Goal: Register for event/course

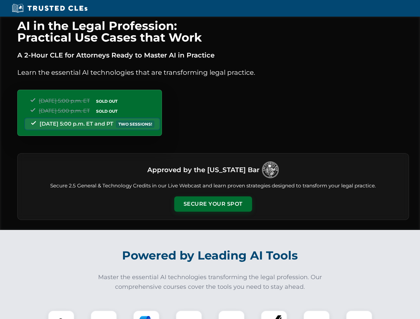
click at [213, 204] on button "Secure Your Spot" at bounding box center [213, 203] width 78 height 15
click at [61, 315] on img at bounding box center [61, 323] width 19 height 19
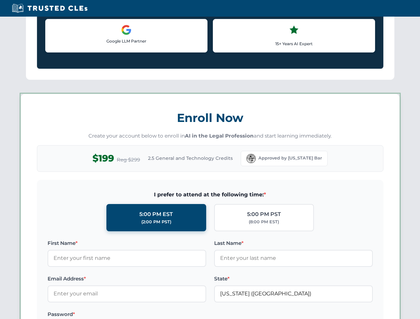
click at [146, 315] on label "Password *" at bounding box center [127, 314] width 159 height 8
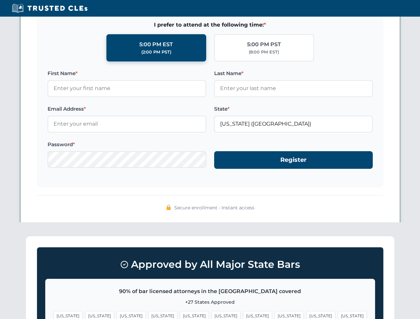
click at [306, 315] on span "[US_STATE]" at bounding box center [320, 316] width 29 height 10
